Goal: Share content: Contribute content

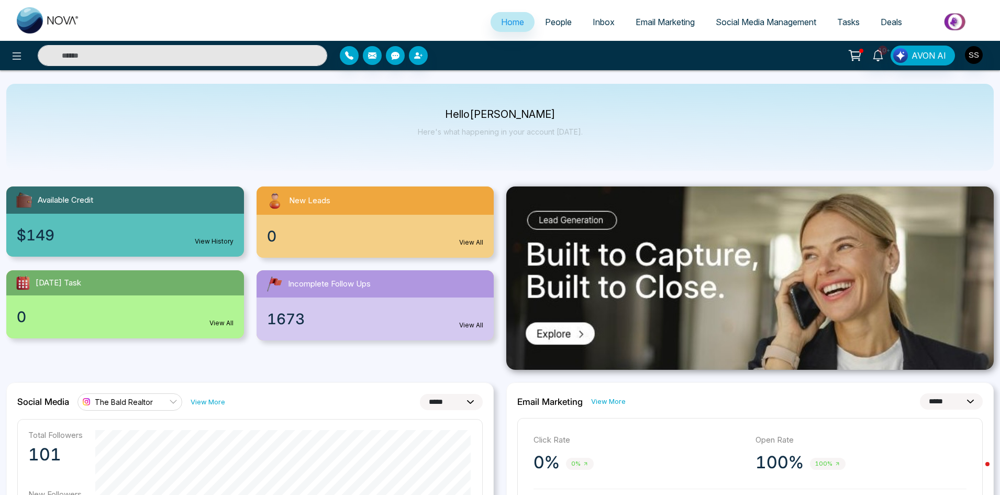
select select "*"
click at [761, 20] on span "Social Media Management" at bounding box center [766, 22] width 101 height 10
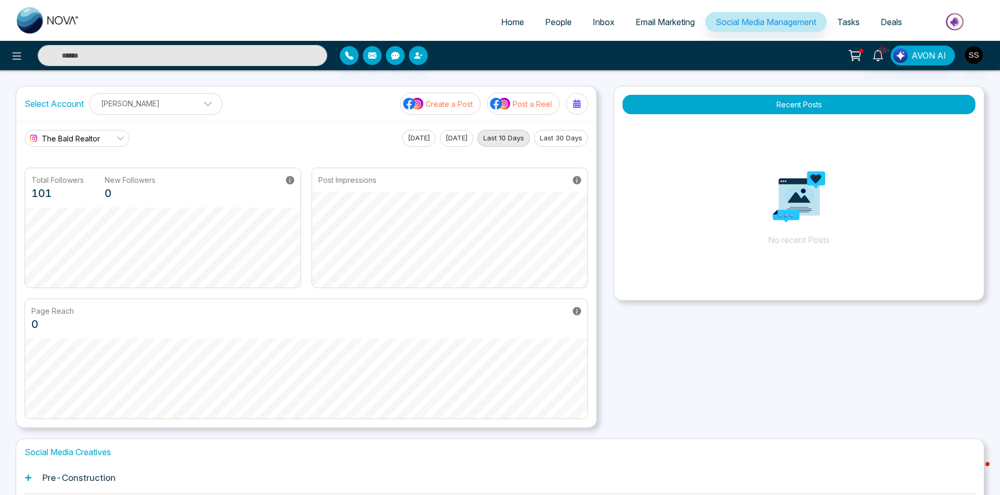
click at [109, 141] on link "The Bald Realtor" at bounding box center [77, 138] width 105 height 17
click at [186, 137] on div "The Bald Realtor The Bald Realtor Chai Chats Two Baldies & GTA Real Estate [PER…" at bounding box center [306, 138] width 563 height 17
click at [183, 104] on p "[PERSON_NAME]" at bounding box center [156, 103] width 120 height 17
click at [121, 150] on div "[PERSON_NAME]" at bounding box center [138, 150] width 84 height 13
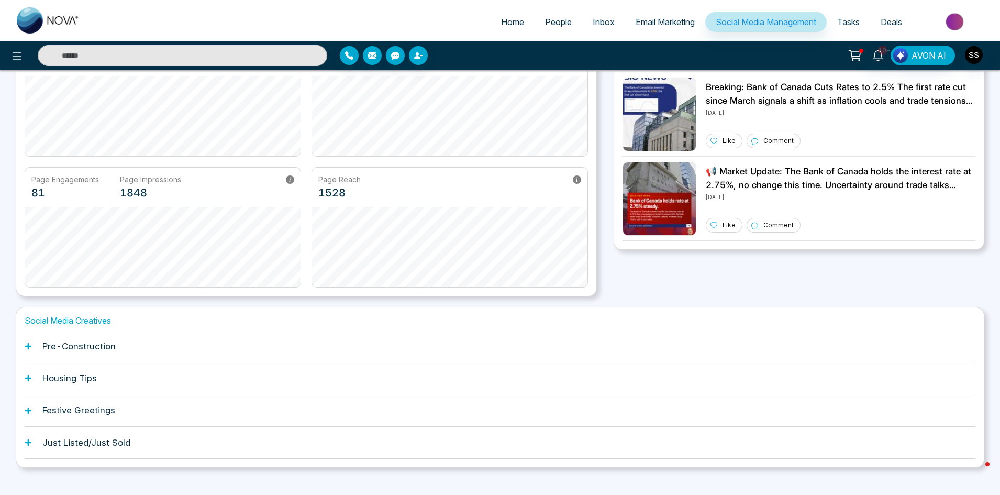
scroll to position [146, 0]
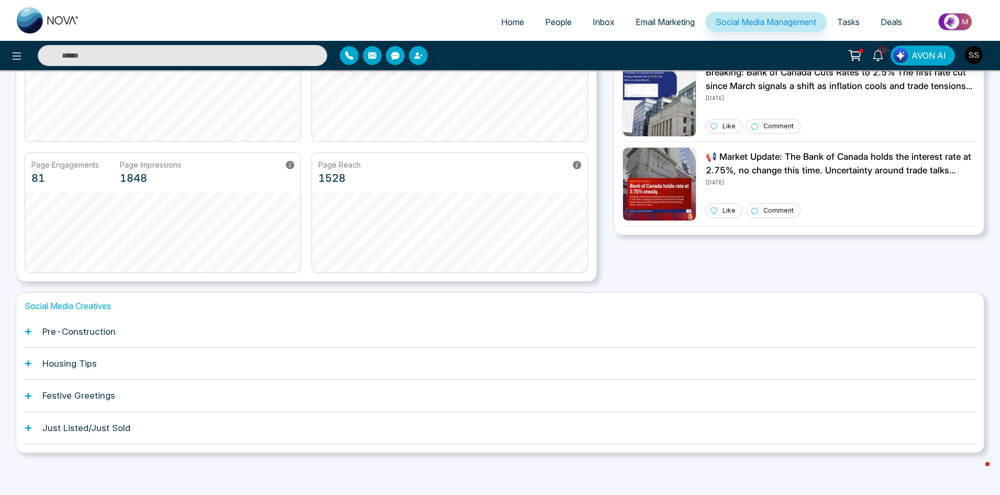
click at [92, 393] on h1 "Festive Greetings" at bounding box center [78, 395] width 73 height 10
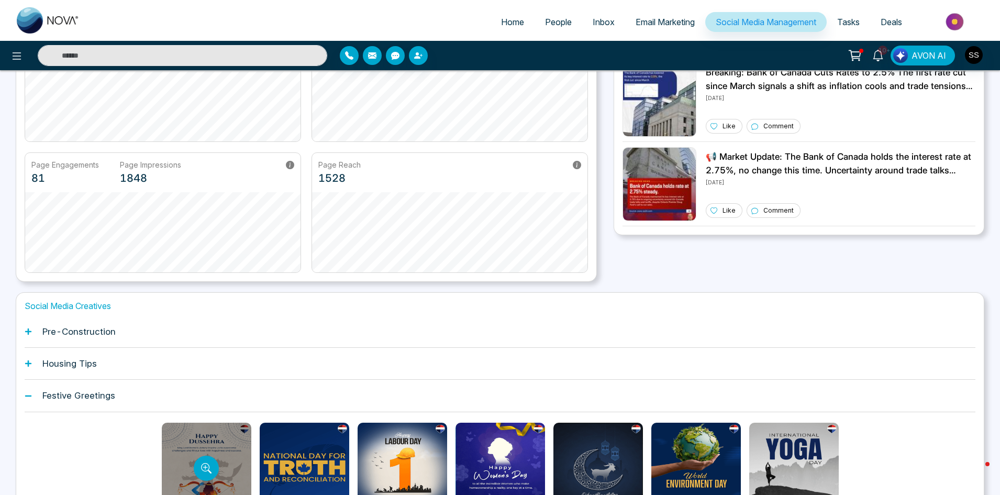
click at [188, 446] on div at bounding box center [207, 468] width 90 height 92
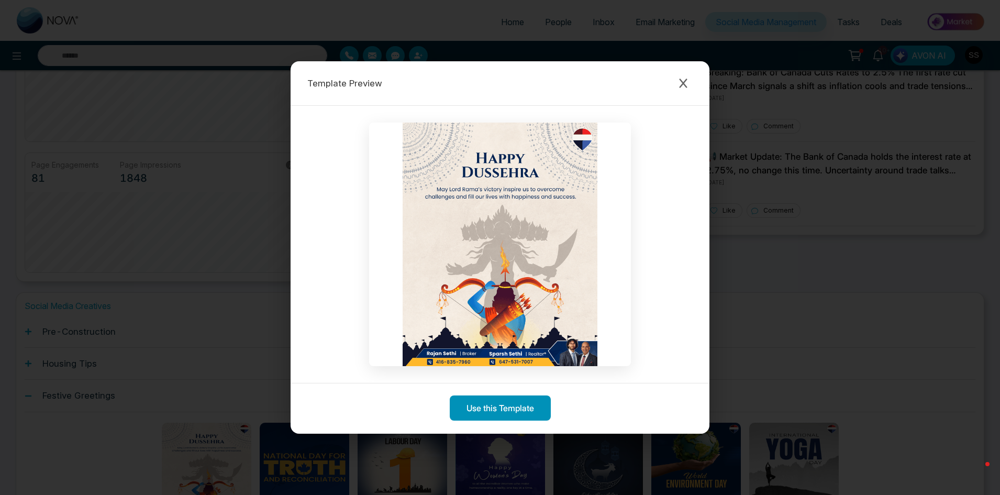
click at [504, 409] on button "Use this Template" at bounding box center [500, 407] width 101 height 25
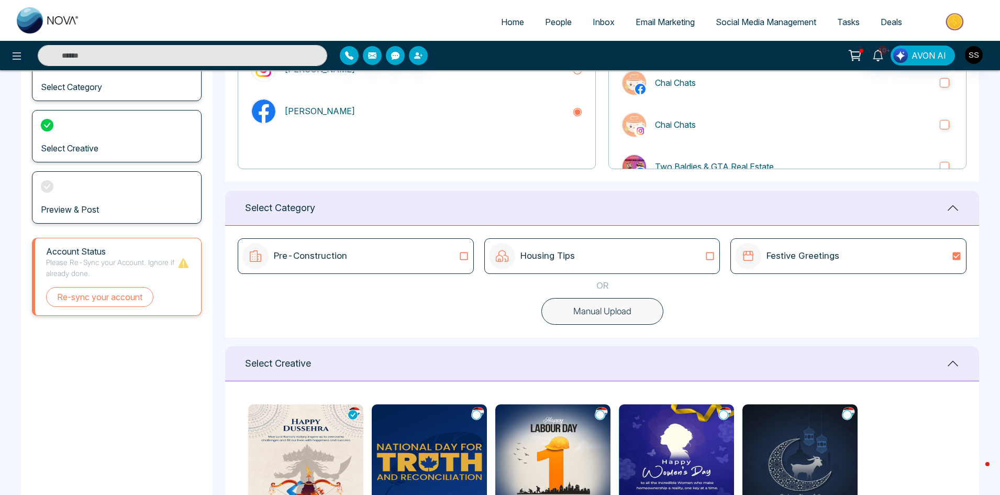
scroll to position [157, 0]
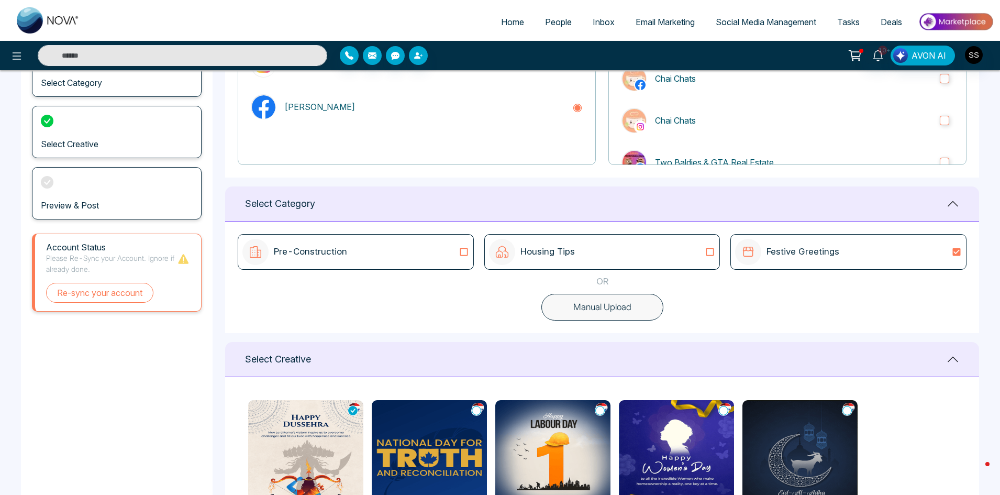
type textarea "**********"
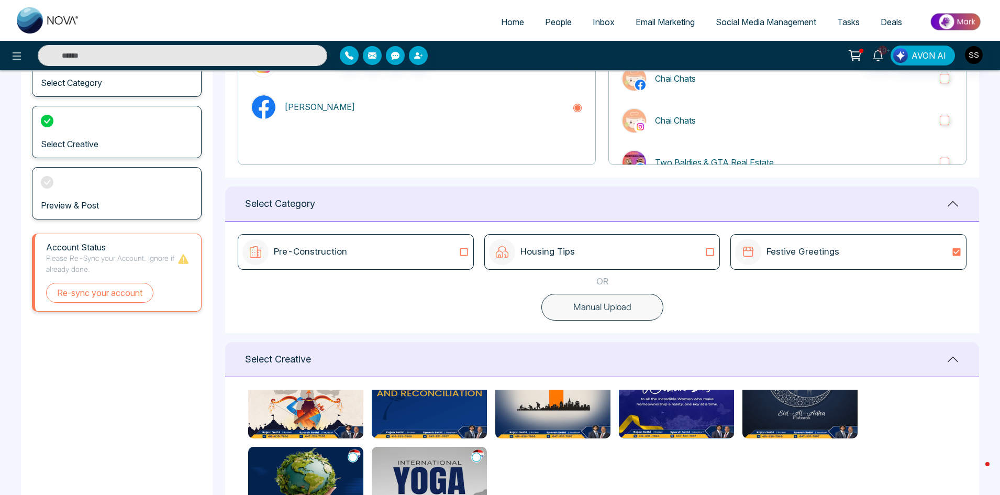
scroll to position [81, 0]
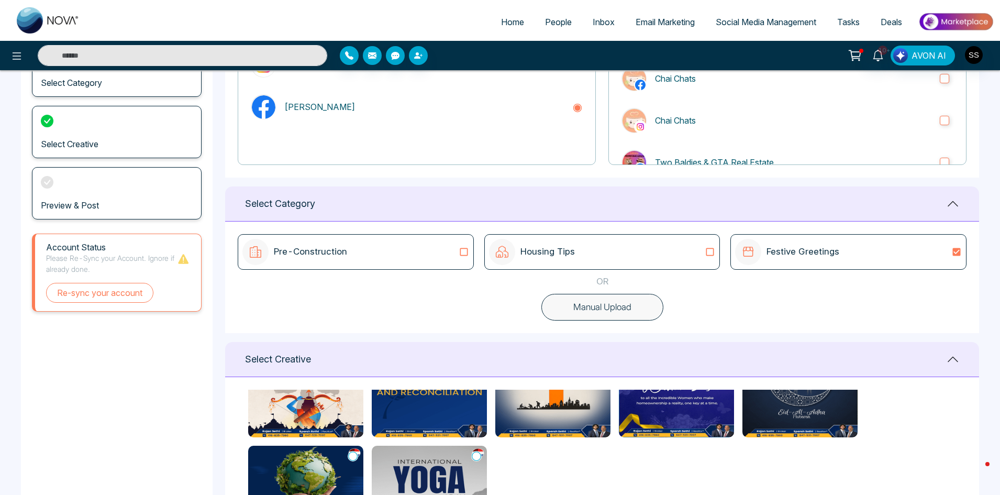
click at [340, 401] on img at bounding box center [305, 378] width 115 height 118
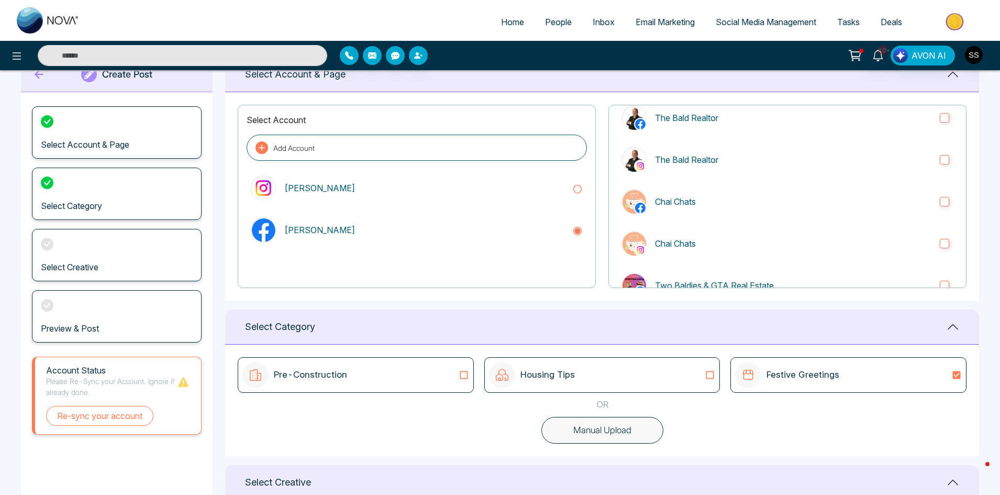
scroll to position [52, 0]
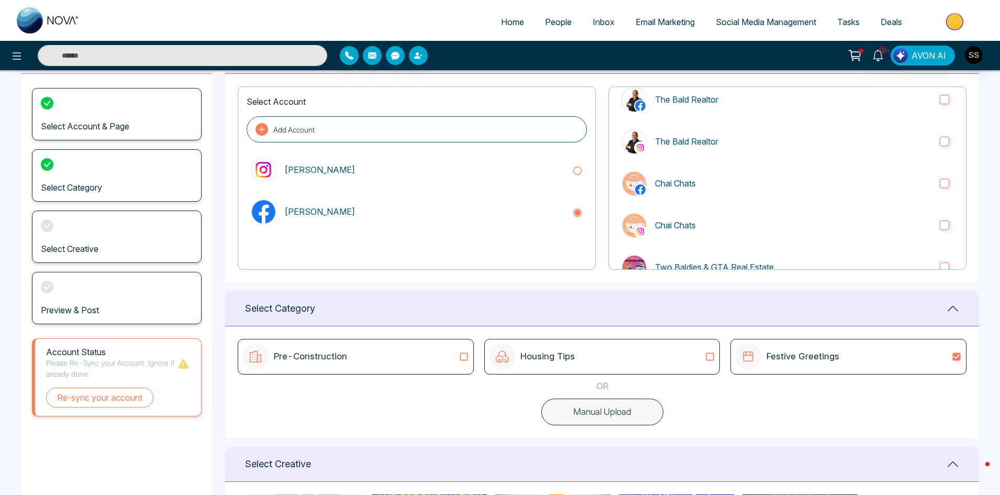
click at [855, 354] on div "Festive Greetings" at bounding box center [848, 356] width 227 height 26
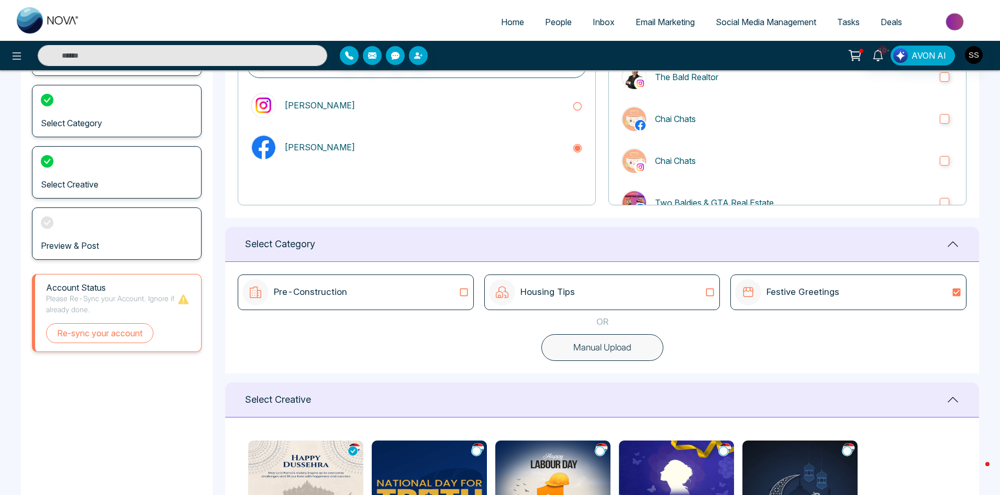
scroll to position [209, 0]
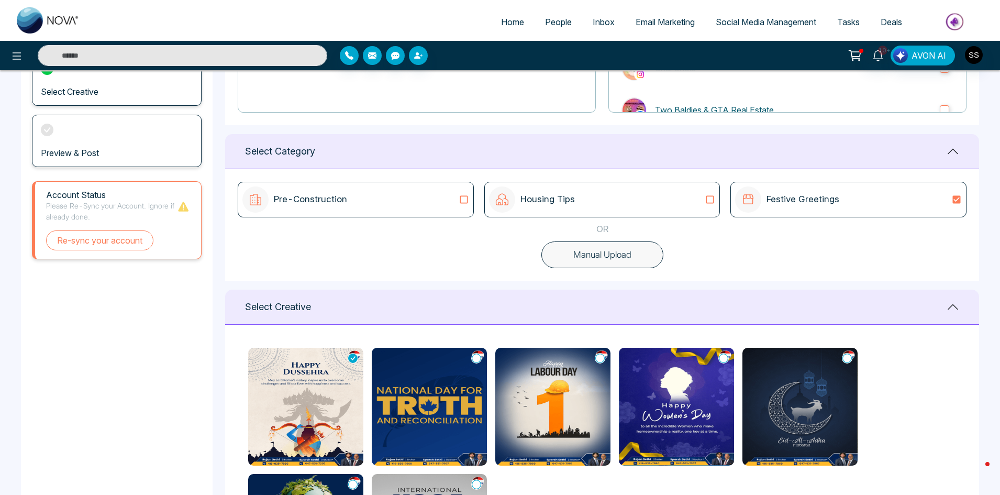
type textarea "**********"
click at [284, 403] on img at bounding box center [305, 407] width 115 height 118
click at [311, 375] on img at bounding box center [305, 407] width 115 height 118
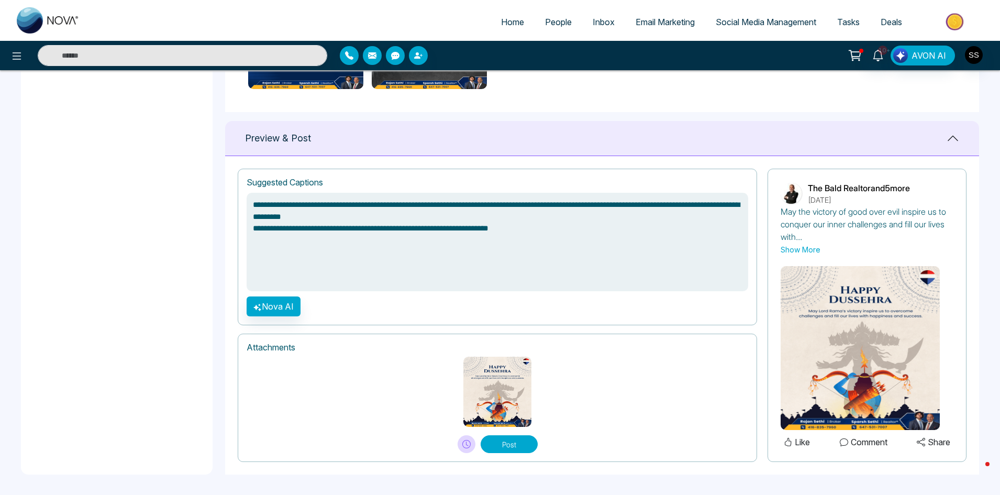
scroll to position [632, 0]
click at [503, 446] on button "Post" at bounding box center [509, 444] width 57 height 18
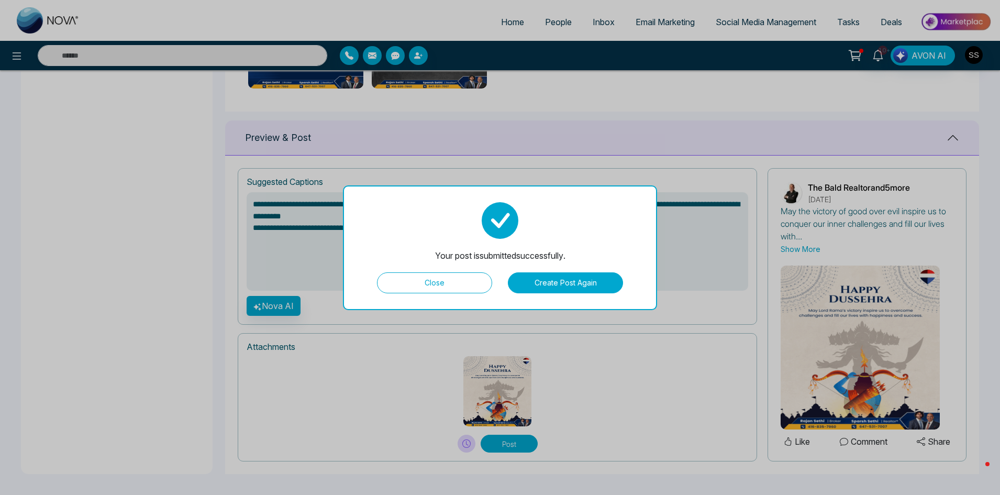
type textarea "**********"
click at [417, 284] on button "Close" at bounding box center [434, 282] width 115 height 21
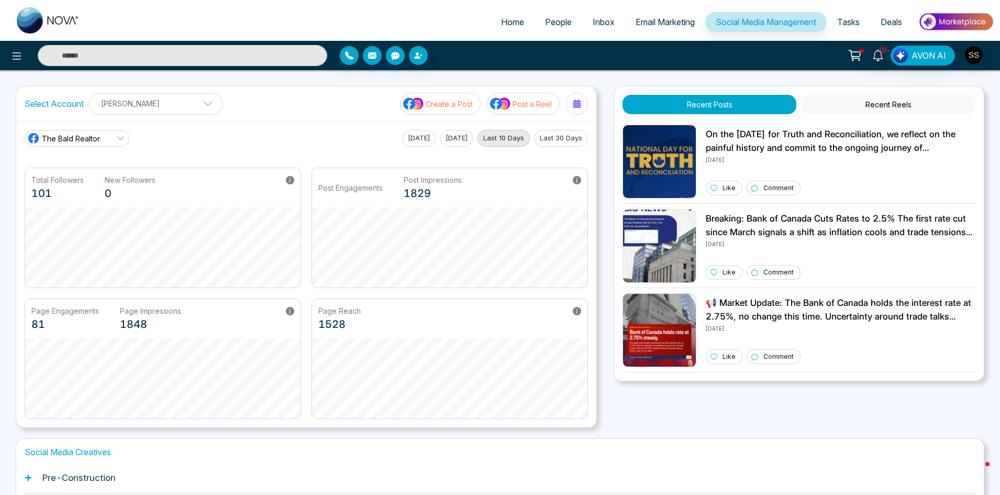
click at [564, 138] on button "Last 30 Days" at bounding box center [561, 138] width 54 height 17
click at [103, 138] on link "The Bald Realtor" at bounding box center [77, 138] width 105 height 17
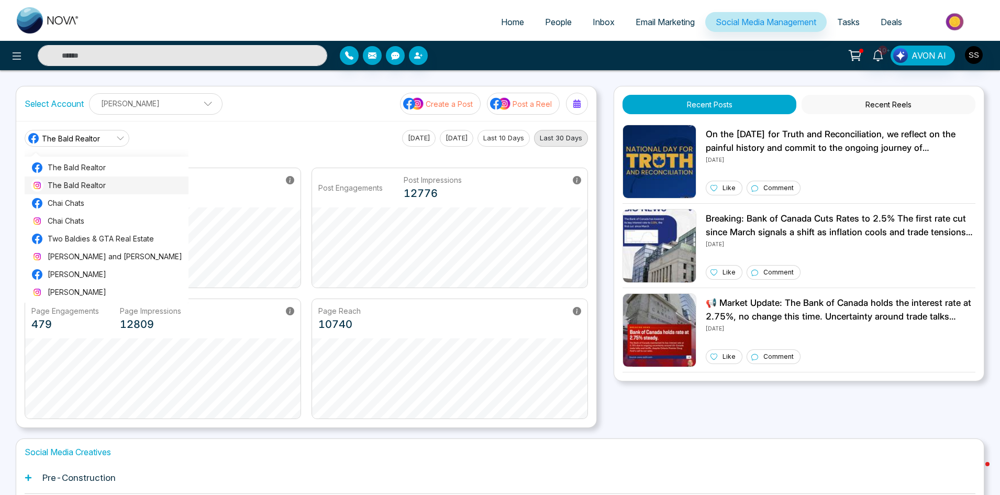
click at [88, 181] on span "The Bald Realtor" at bounding box center [115, 186] width 135 height 12
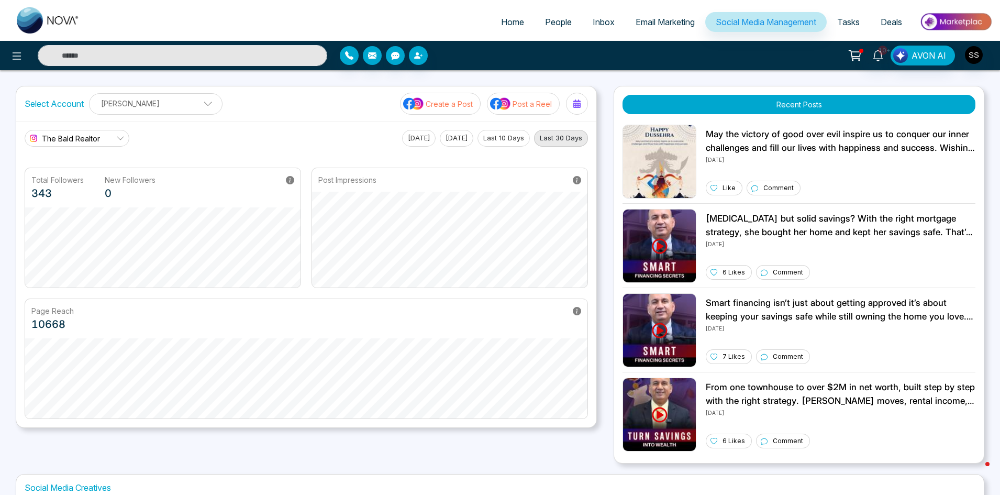
click at [87, 137] on span "The Bald Realtor" at bounding box center [71, 138] width 58 height 11
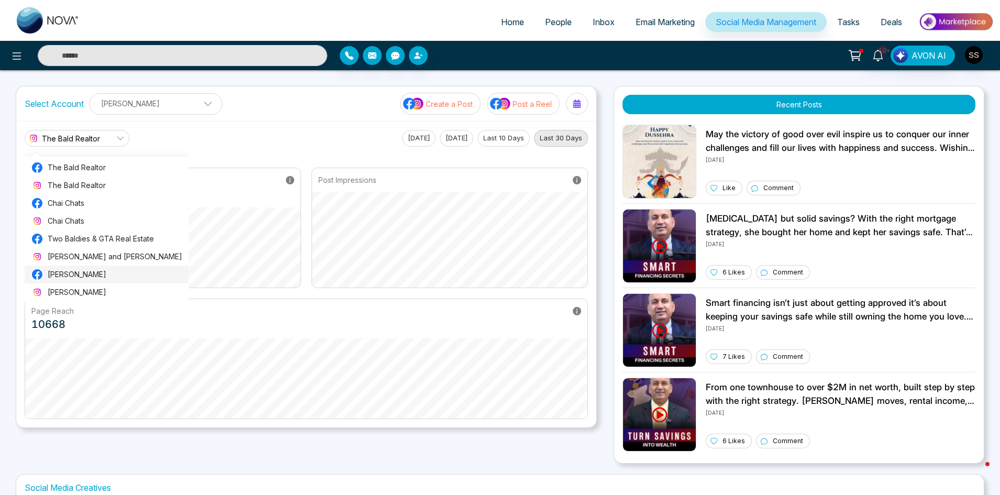
click at [70, 277] on span "[PERSON_NAME]" at bounding box center [115, 275] width 135 height 12
